Goal: Check status: Check status

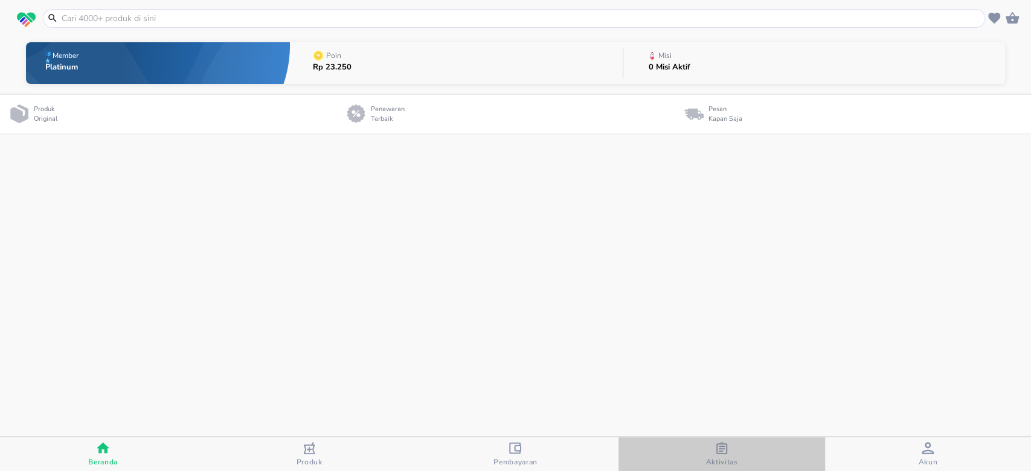
click at [739, 452] on span "Aktivitas" at bounding box center [721, 454] width 199 height 25
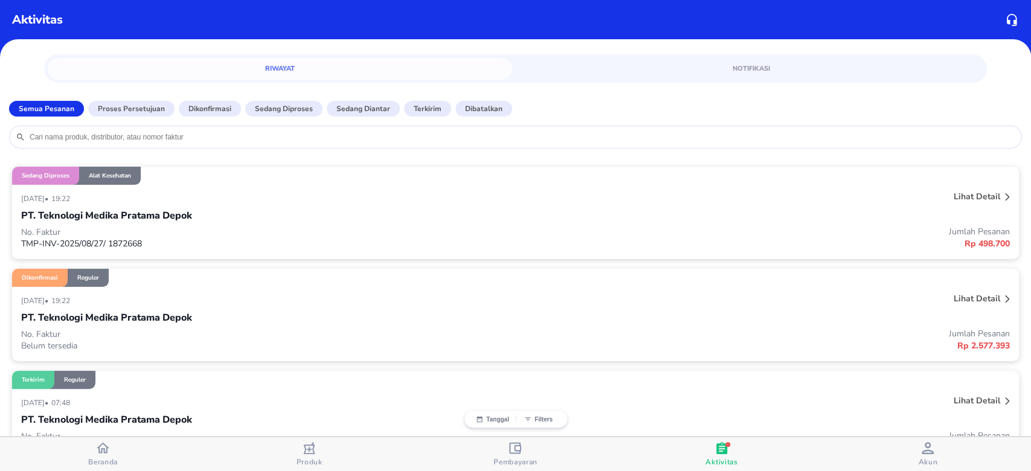
click at [959, 298] on p "Lihat detail" at bounding box center [977, 298] width 47 height 11
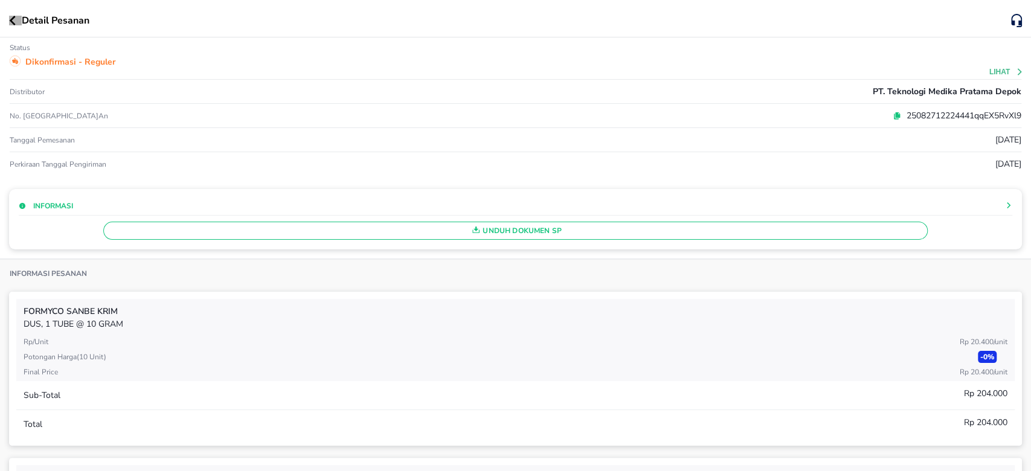
click at [14, 23] on icon "button" at bounding box center [13, 21] width 6 height 10
